Goal: Transaction & Acquisition: Purchase product/service

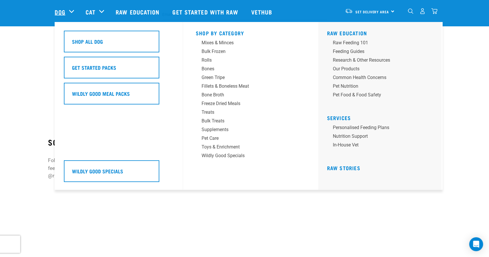
click at [62, 14] on link "Dog" at bounding box center [60, 12] width 10 height 9
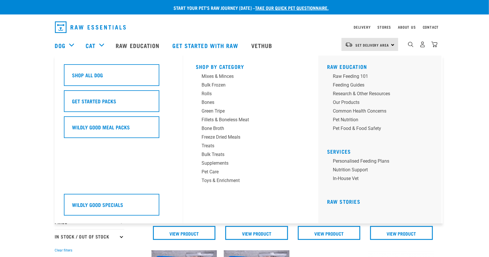
click at [70, 50] on div "Dog" at bounding box center [67, 45] width 25 height 23
click at [233, 122] on div "Fillets & Boneless Meat" at bounding box center [246, 119] width 90 height 7
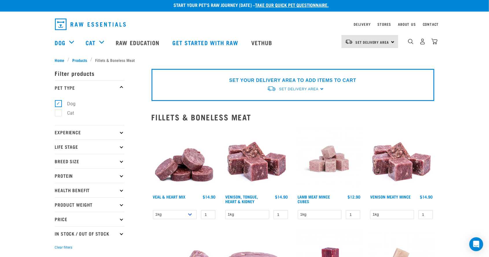
scroll to position [2, 0]
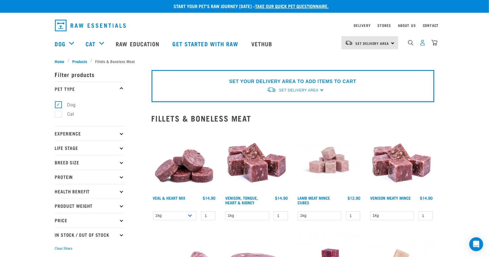
click at [421, 41] on img "dropdown navigation" at bounding box center [422, 43] width 6 height 6
click at [421, 43] on img "dropdown navigation" at bounding box center [422, 43] width 6 height 6
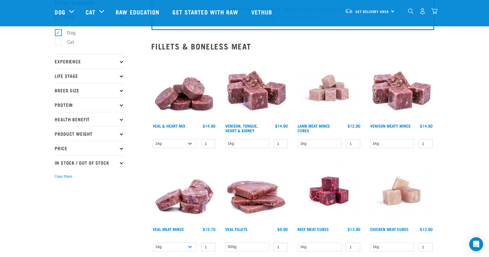
scroll to position [35, 0]
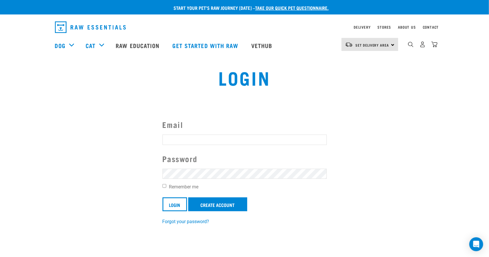
click at [228, 140] on input "Email" at bounding box center [244, 139] width 164 height 10
type input "[EMAIL_ADDRESS][DOMAIN_NAME]"
click at [162, 197] on input "Login" at bounding box center [174, 204] width 25 height 14
click at [172, 203] on input "Login" at bounding box center [174, 204] width 25 height 14
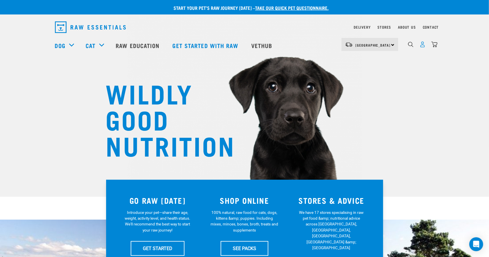
click at [422, 46] on img "dropdown navigation" at bounding box center [422, 44] width 6 height 6
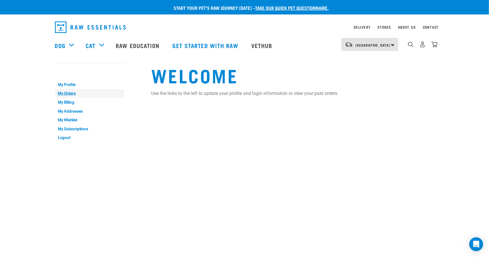
click at [64, 92] on link "My Orders" at bounding box center [89, 93] width 69 height 9
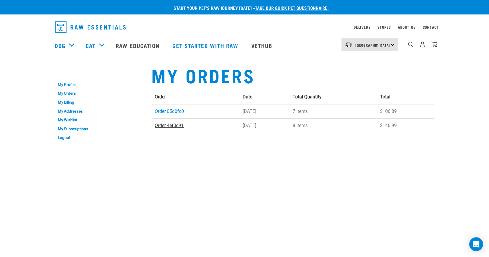
click at [170, 125] on link "Order 4ef0c91" at bounding box center [169, 125] width 29 height 5
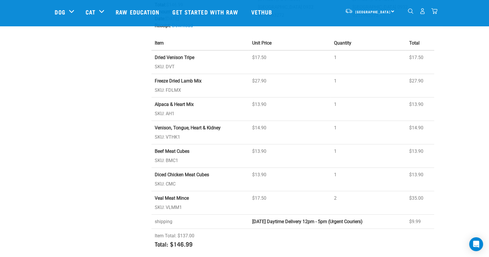
scroll to position [107, 0]
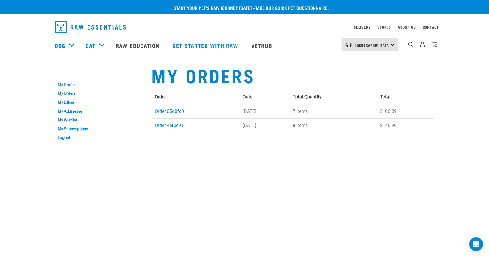
click at [173, 117] on td "Order 05d0fc0" at bounding box center [195, 111] width 88 height 14
click at [177, 108] on link "Order 05d0fc0" at bounding box center [169, 110] width 29 height 5
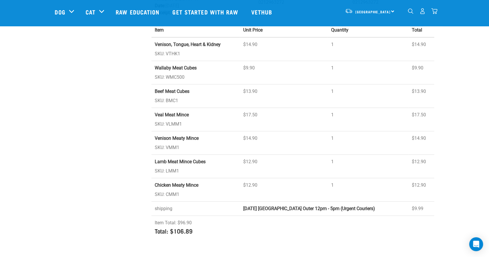
scroll to position [122, 0]
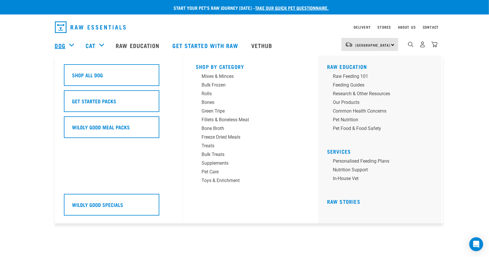
click at [59, 47] on link "Dog" at bounding box center [60, 45] width 10 height 9
click at [211, 120] on div "Fillets & Boneless Meat" at bounding box center [246, 119] width 90 height 7
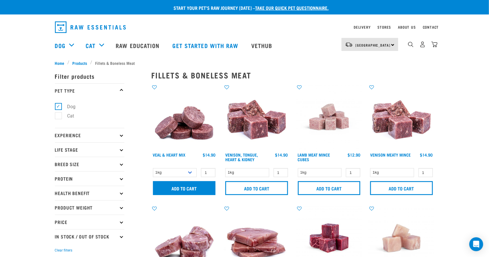
click at [188, 185] on input "Add to cart" at bounding box center [184, 188] width 63 height 14
click at [421, 190] on input "Add to cart" at bounding box center [401, 188] width 63 height 14
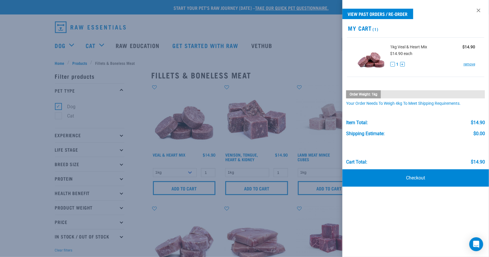
click at [247, 193] on div at bounding box center [244, 128] width 489 height 257
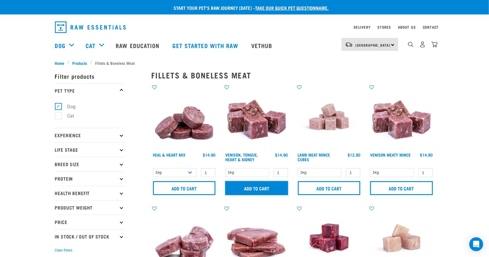
click at [247, 190] on input "Add to cart" at bounding box center [256, 188] width 63 height 14
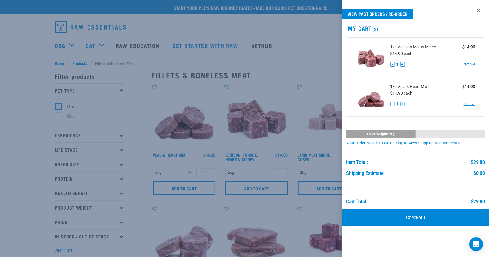
click at [247, 208] on img at bounding box center [257, 238] width 66 height 66
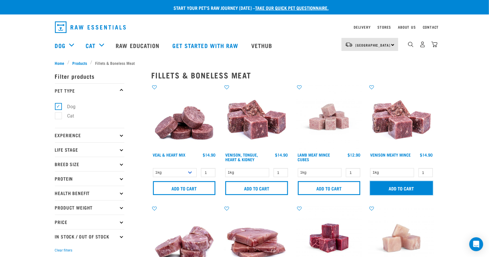
click at [421, 188] on input "Add to cart" at bounding box center [401, 188] width 63 height 14
click at [426, 188] on input "Add to cart" at bounding box center [401, 188] width 63 height 14
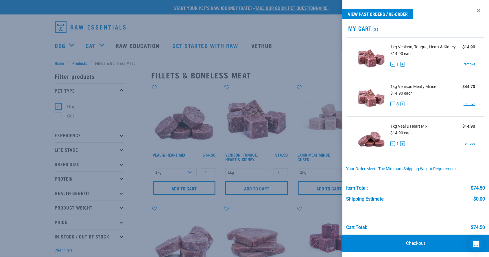
click at [478, 10] on link at bounding box center [478, 10] width 9 height 9
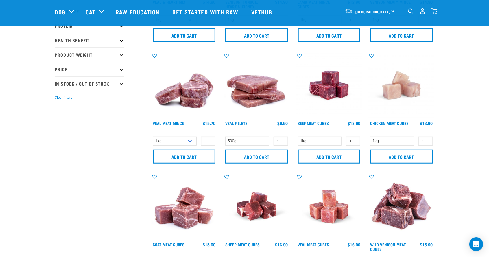
scroll to position [110, 0]
click at [350, 154] on input "Add to cart" at bounding box center [329, 156] width 63 height 14
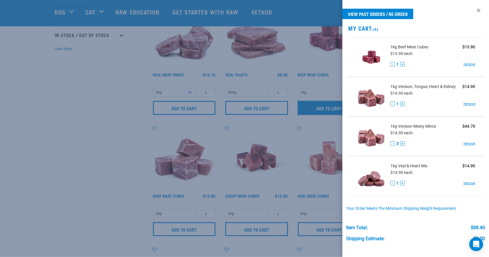
scroll to position [160, 0]
click at [86, 232] on div at bounding box center [244, 128] width 489 height 257
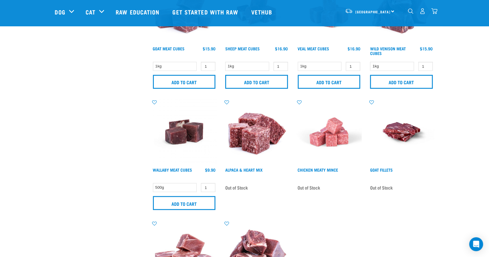
scroll to position [306, 0]
